Goal: Check status: Check status

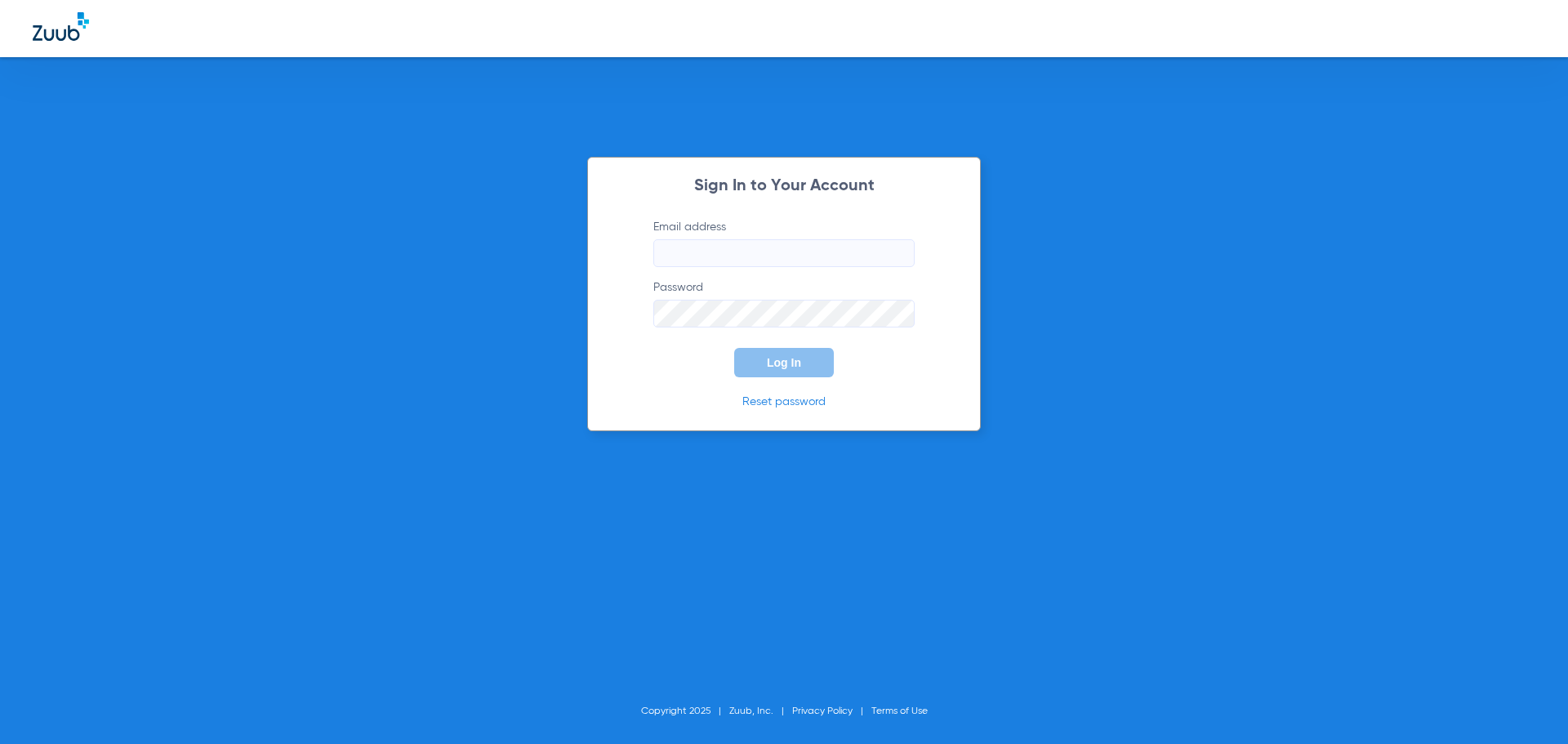
type input "[DOMAIN_NAME][EMAIL_ADDRESS][DOMAIN_NAME]"
click at [802, 370] on button "Log In" at bounding box center [784, 362] width 100 height 30
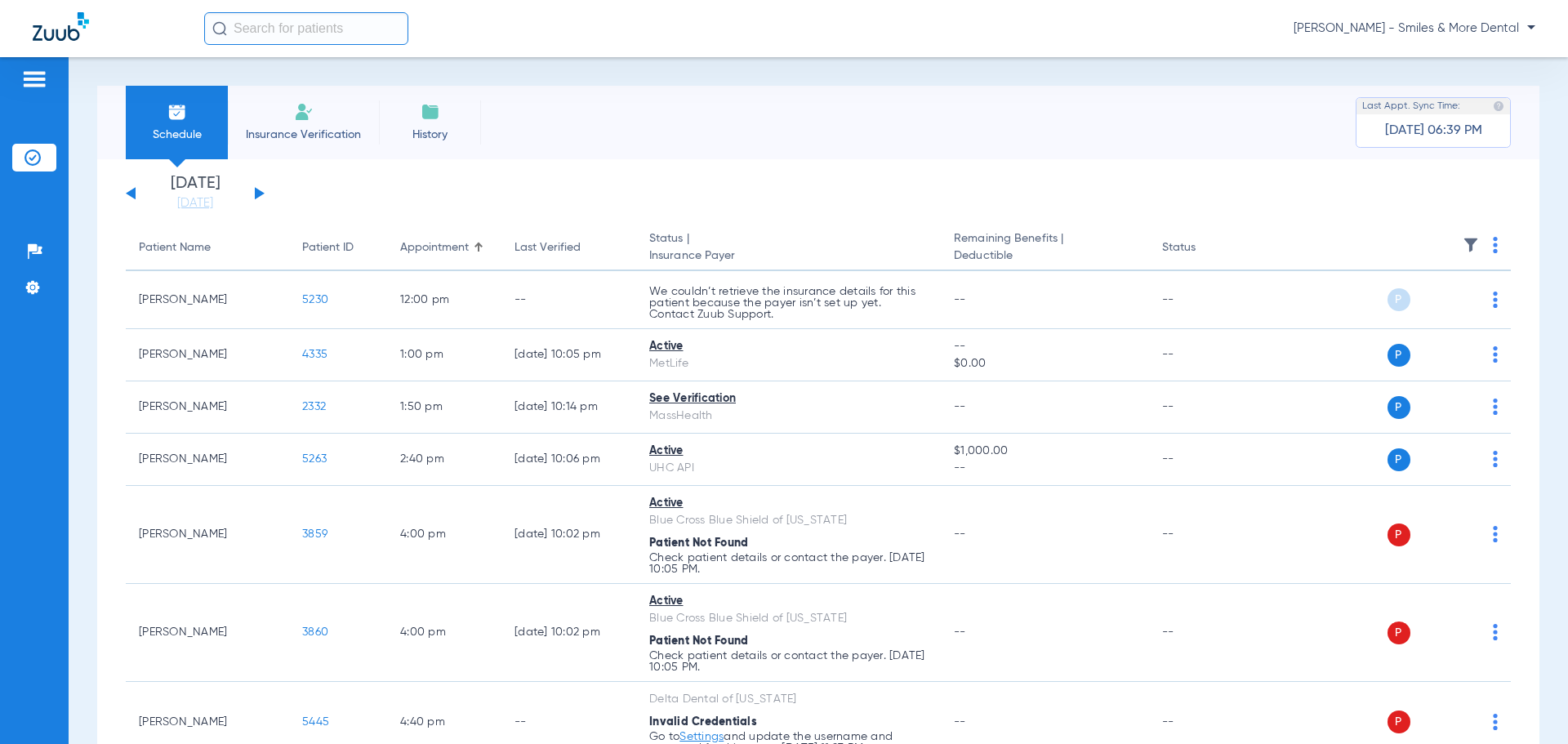
click at [258, 193] on button at bounding box center [260, 193] width 10 height 12
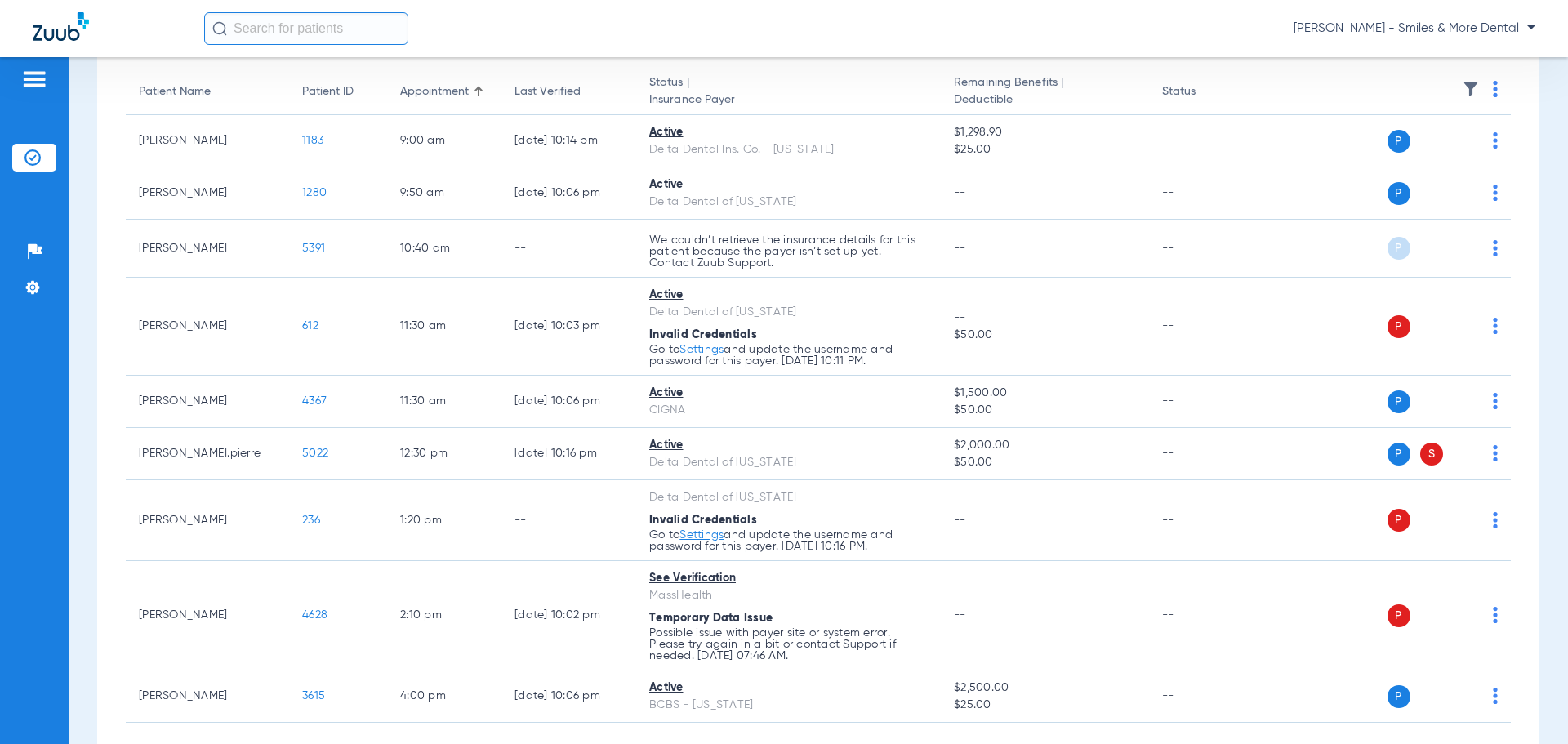
scroll to position [76, 0]
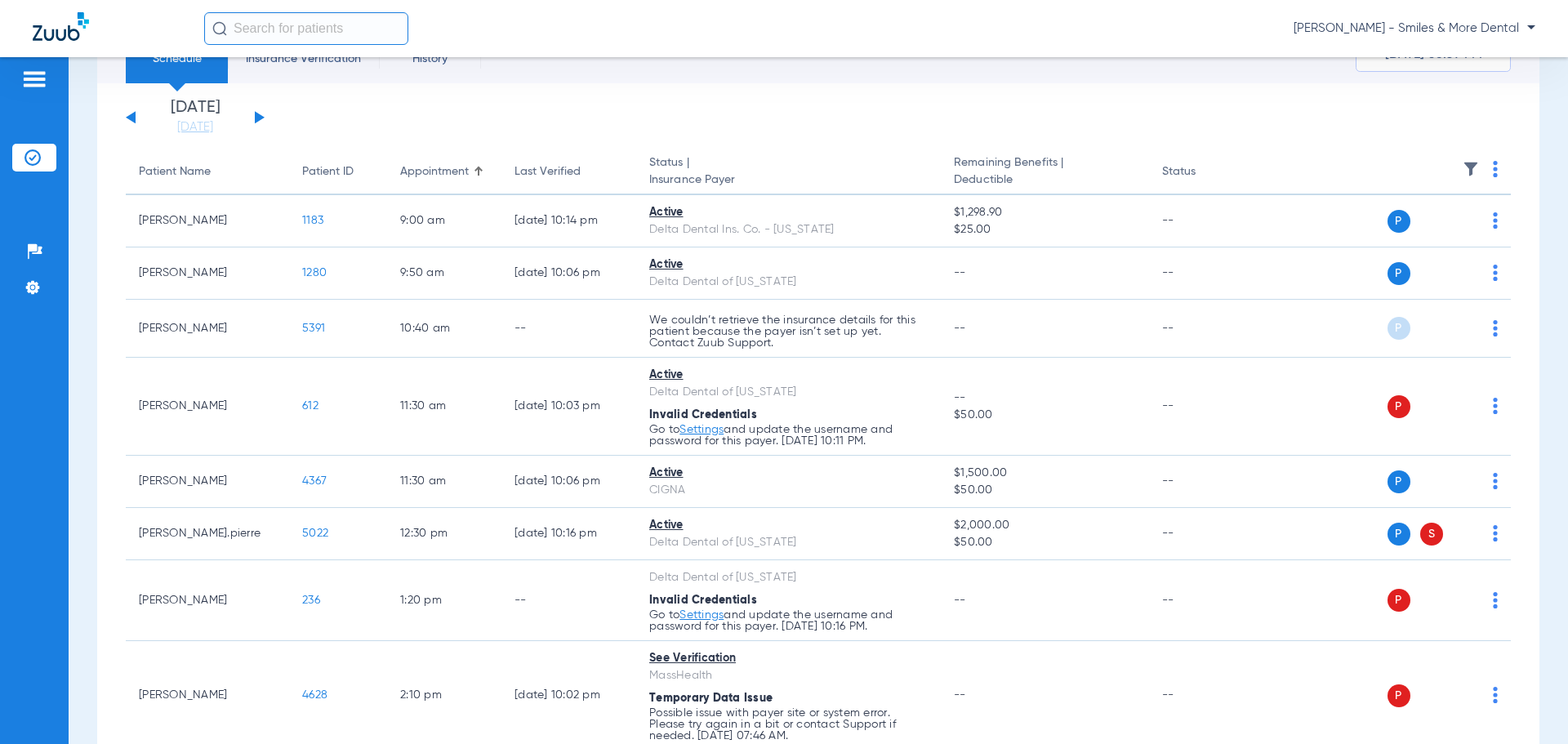
click at [260, 119] on button at bounding box center [260, 117] width 10 height 12
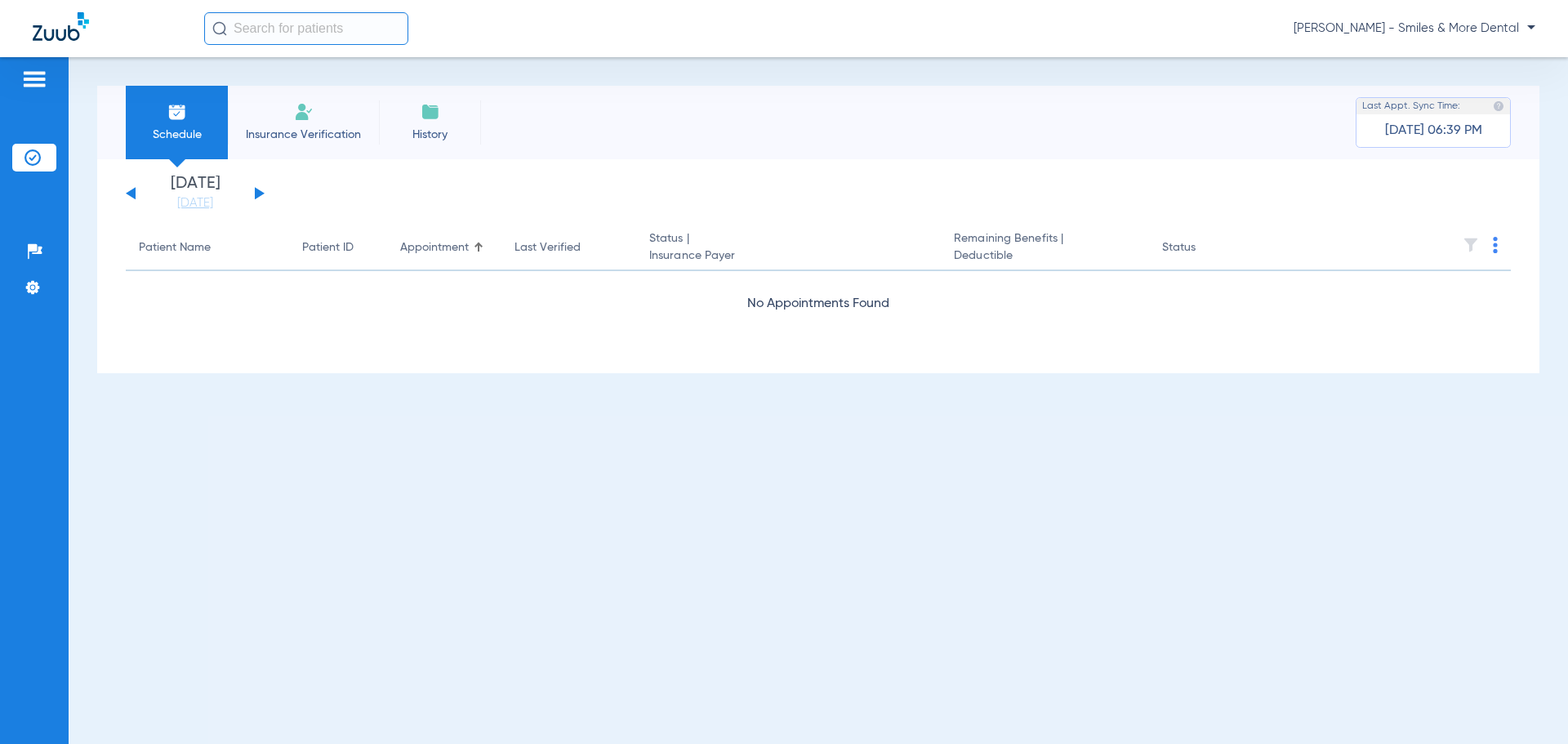
click at [254, 190] on div "[DATE] [DATE] [DATE] [DATE] [DATE] [DATE] [DATE] [DATE] [DATE] [DATE] [DATE] [D…" at bounding box center [195, 194] width 139 height 36
click at [257, 192] on button at bounding box center [260, 193] width 10 height 12
click at [258, 192] on button at bounding box center [260, 193] width 10 height 12
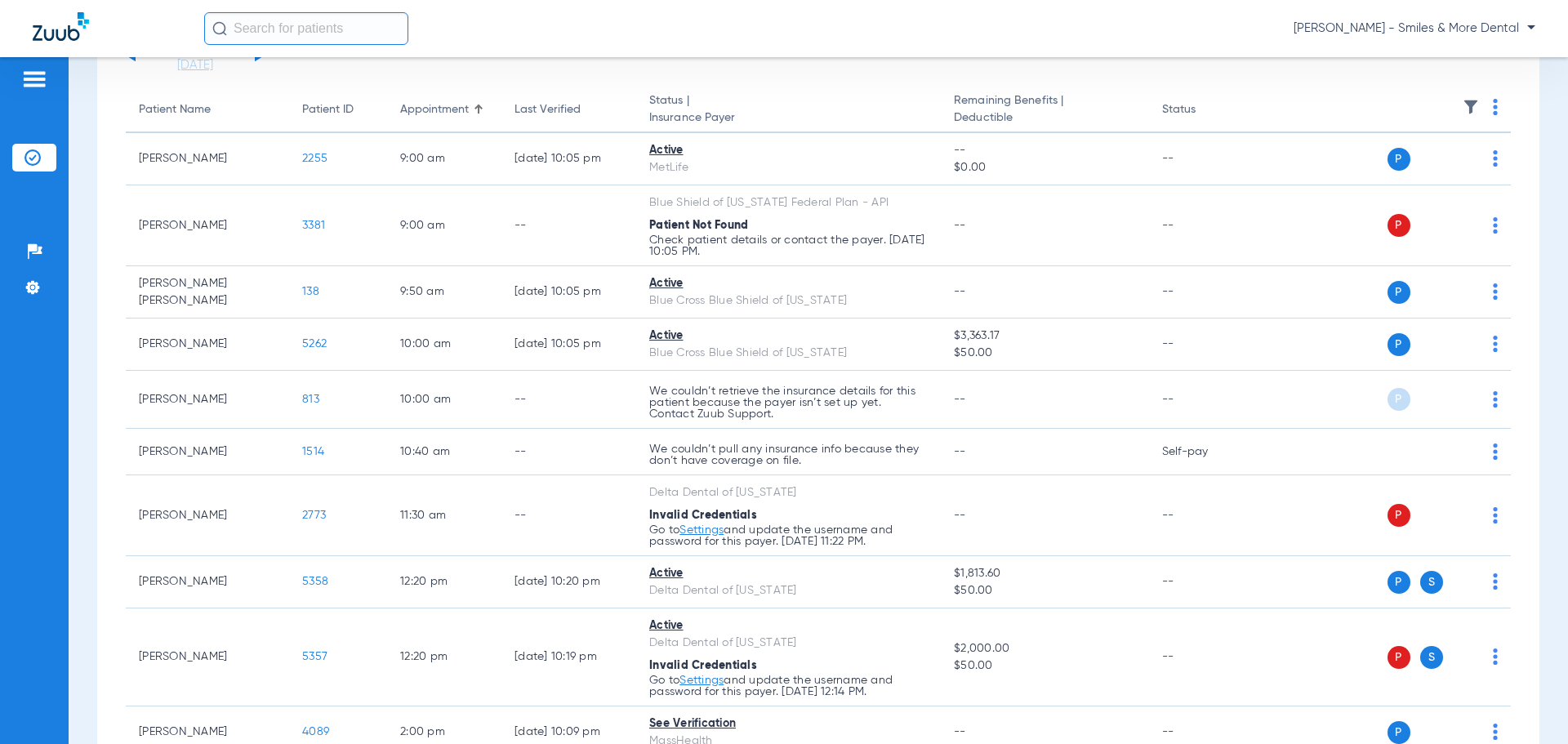
scroll to position [57, 0]
